Goal: Information Seeking & Learning: Check status

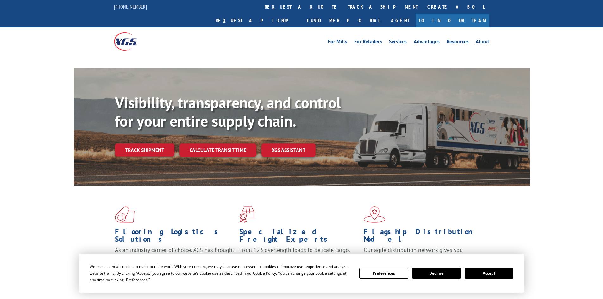
click at [160, 129] on div "Visibility, transparency, and control for your entire supply chain. Track shipm…" at bounding box center [322, 138] width 415 height 88
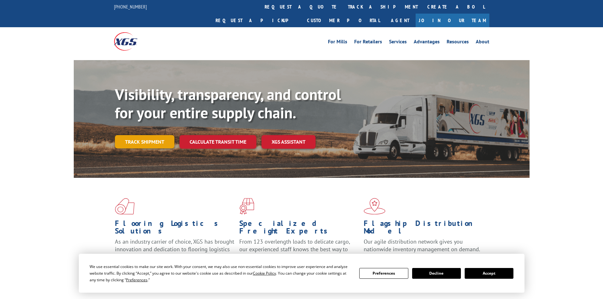
click at [160, 135] on link "Track shipment" at bounding box center [144, 141] width 59 height 13
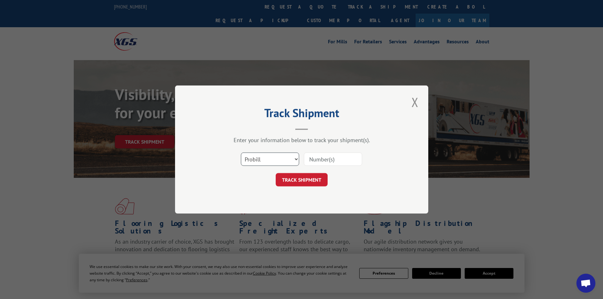
click at [264, 160] on select "Select category... Probill BOL PO" at bounding box center [270, 159] width 58 height 13
select select "po"
click at [241, 153] on select "Select category... Probill BOL PO" at bounding box center [270, 159] width 58 height 13
click at [311, 156] on input at bounding box center [333, 159] width 58 height 13
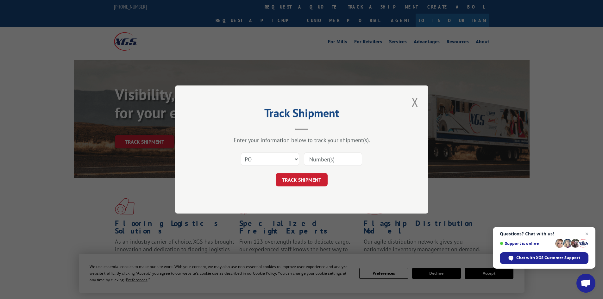
paste input "09542115"
type input "09542115"
click at [298, 184] on button "TRACK SHIPMENT" at bounding box center [302, 179] width 52 height 13
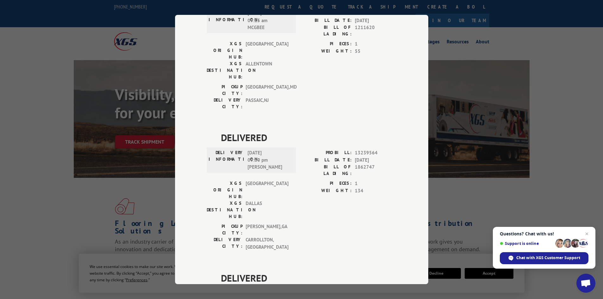
scroll to position [230, 0]
